Goal: Task Accomplishment & Management: Manage account settings

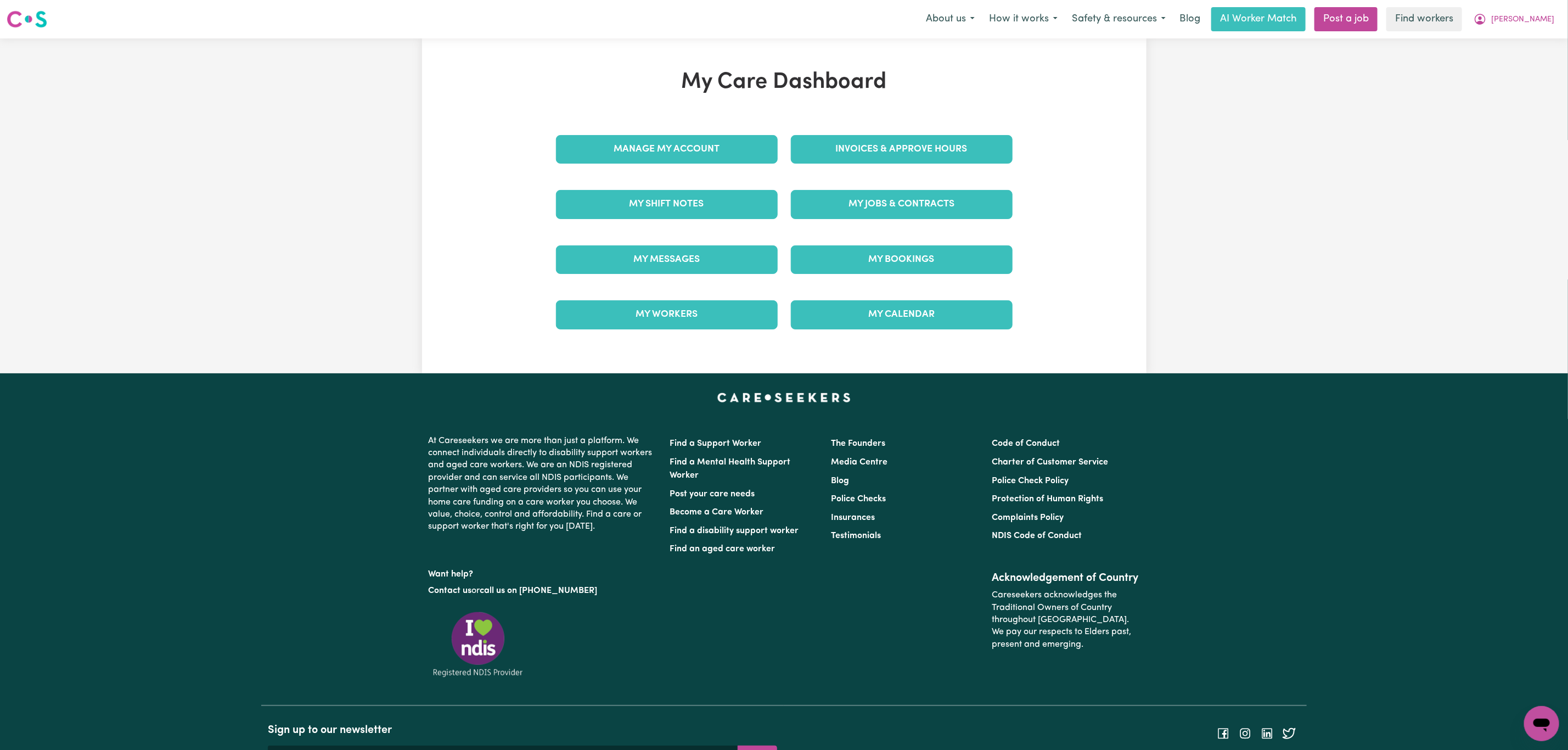
click at [1552, 7] on button "[PERSON_NAME]" at bounding box center [1513, 19] width 95 height 23
click at [1527, 59] on link "Logout" at bounding box center [1517, 62] width 86 height 21
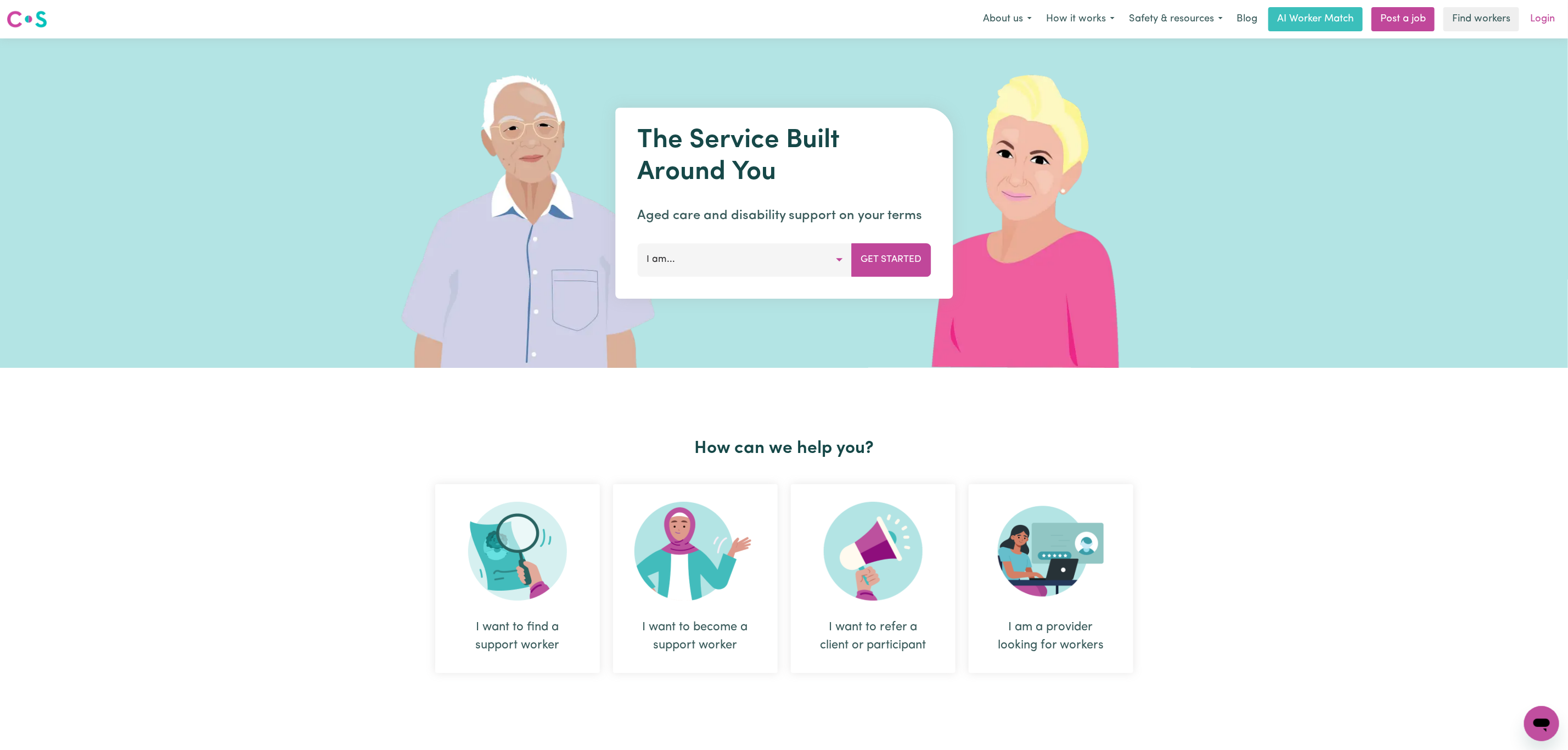
click at [1527, 20] on link "Login" at bounding box center [1543, 19] width 38 height 24
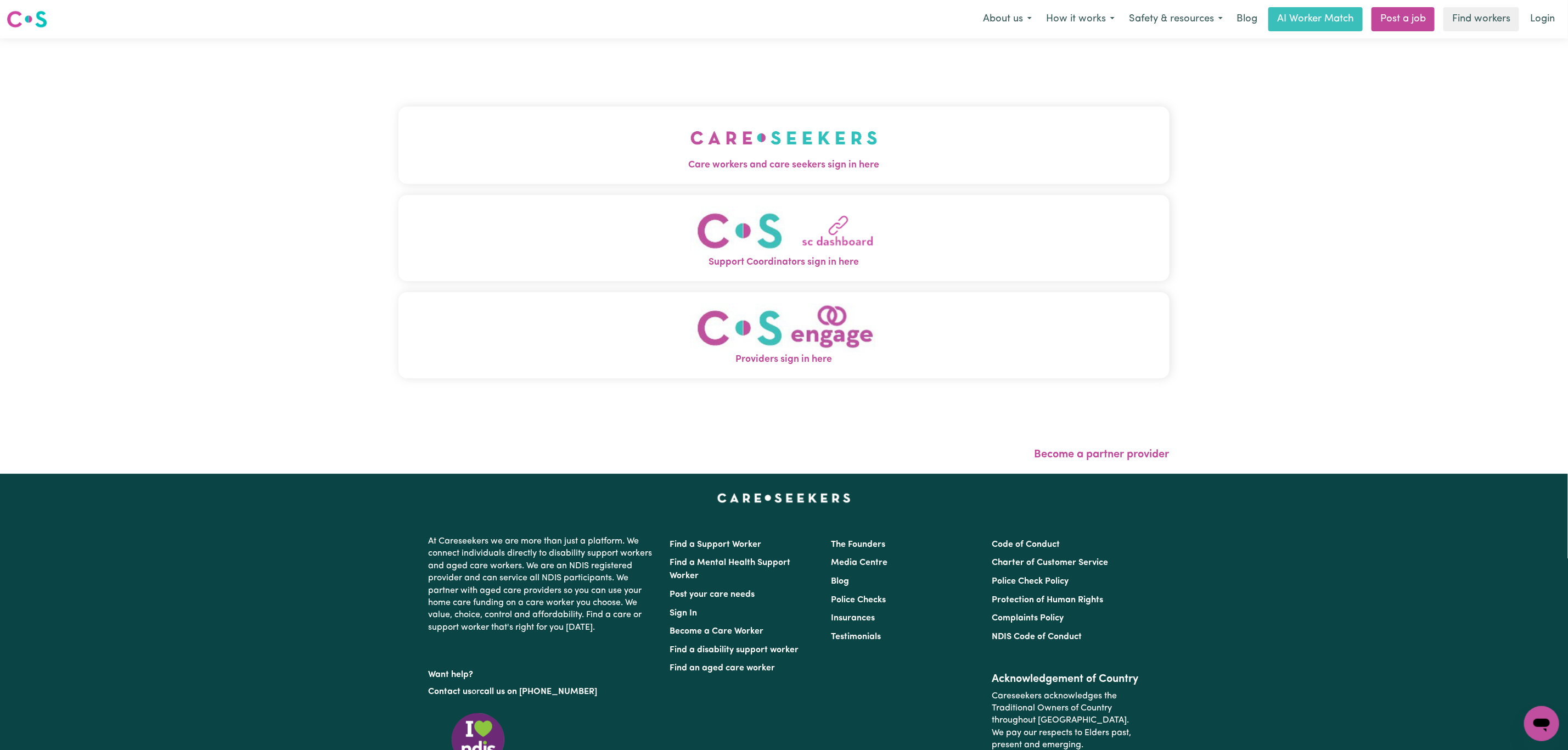
click at [730, 114] on button "Care workers and care seekers sign in here" at bounding box center [784, 144] width 771 height 76
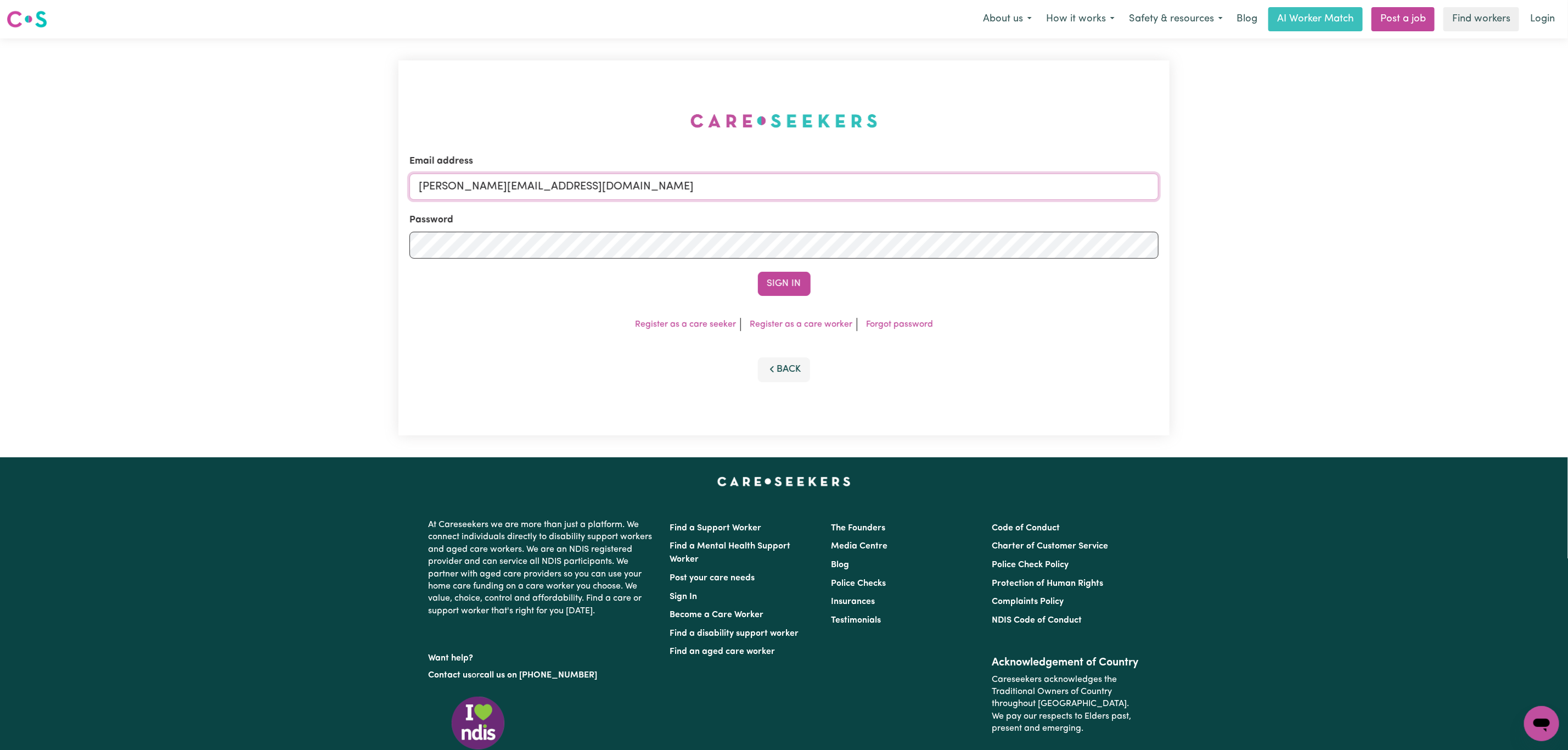
click at [670, 191] on input "[PERSON_NAME][EMAIL_ADDRESS][DOMAIN_NAME]" at bounding box center [784, 187] width 749 height 26
drag, startPoint x: 542, startPoint y: 192, endPoint x: 762, endPoint y: 194, distance: 220.0
click at [762, 194] on input "[EMAIL_ADDRESS][PERSON_NAME][DOMAIN_NAME]" at bounding box center [784, 187] width 749 height 26
type input "superuser~[EMAIL_ADDRESS][DOMAIN_NAME]"
click at [774, 278] on button "Sign In" at bounding box center [784, 283] width 53 height 24
